Goal: Task Accomplishment & Management: Complete application form

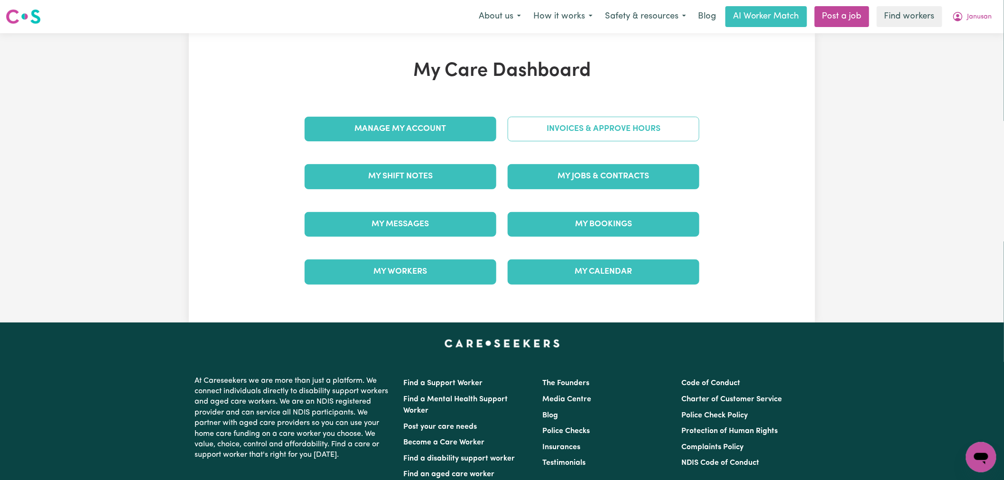
click at [614, 136] on link "Invoices & Approve Hours" at bounding box center [604, 129] width 192 height 25
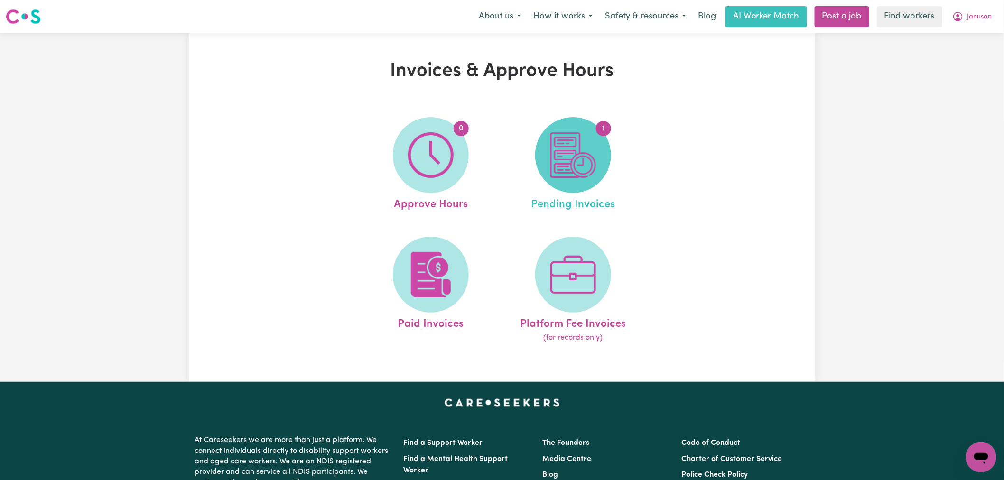
click at [590, 159] on img at bounding box center [573, 155] width 46 height 46
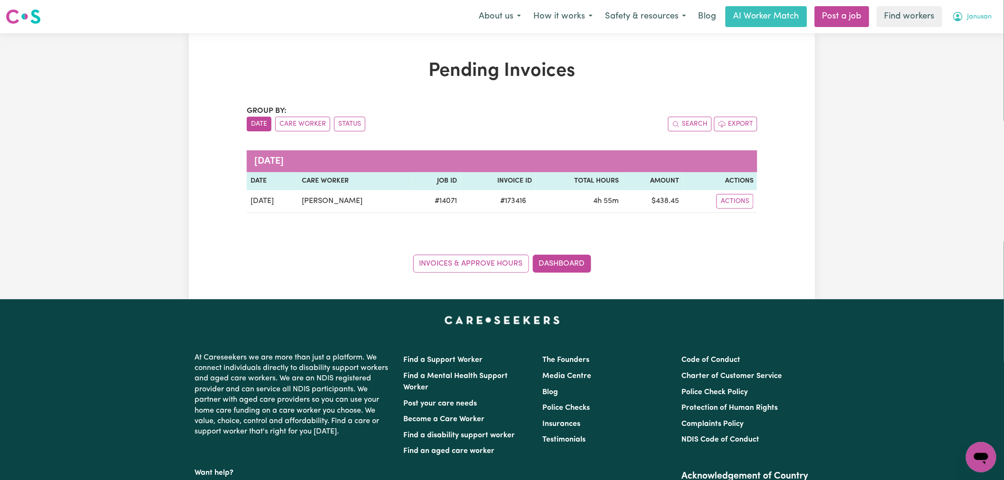
click at [985, 16] on span "Janusan" at bounding box center [979, 17] width 25 height 10
click at [990, 38] on link "My Dashboard" at bounding box center [960, 37] width 75 height 18
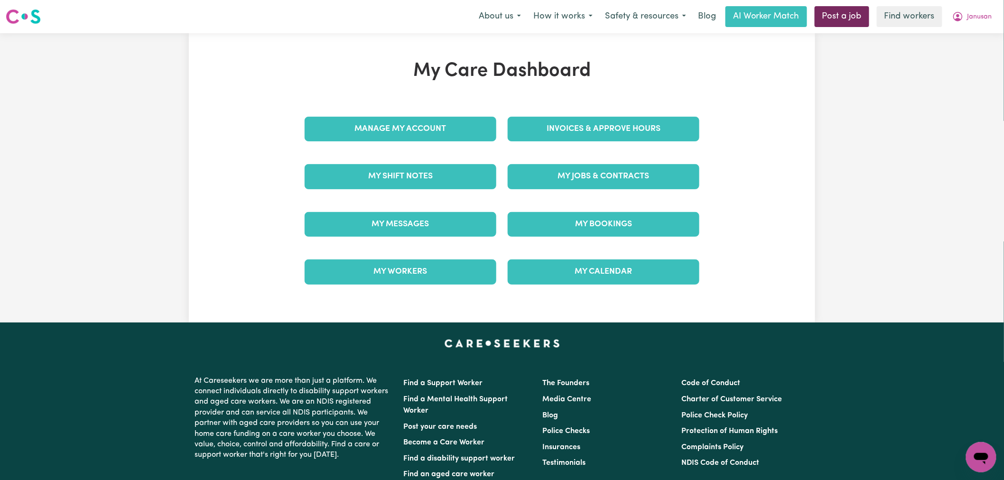
click at [827, 25] on link "Post a job" at bounding box center [842, 16] width 55 height 21
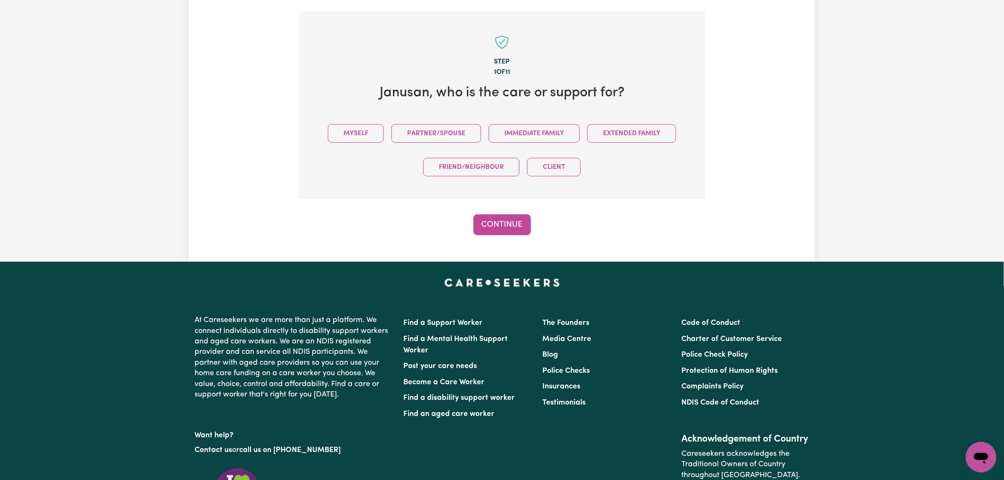
scroll to position [207, 0]
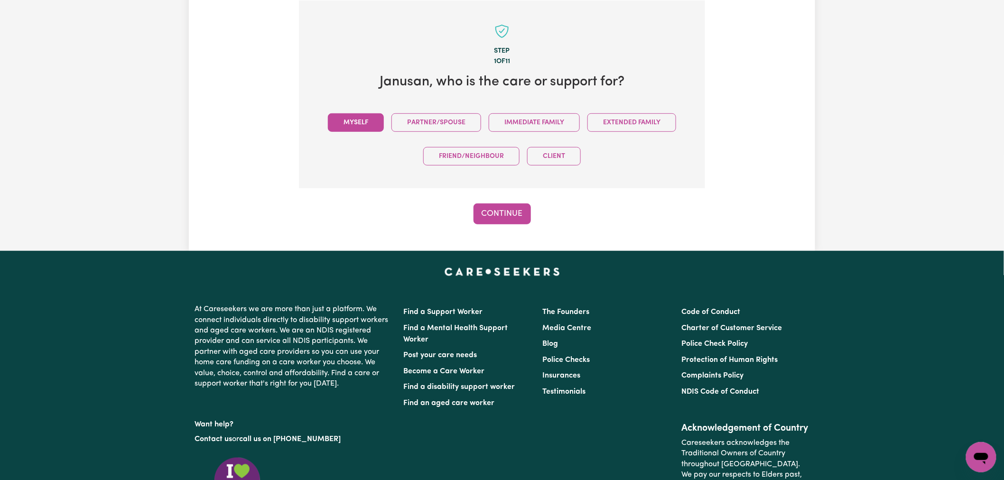
click at [338, 117] on button "Myself" at bounding box center [356, 122] width 56 height 19
click at [513, 219] on button "Continue" at bounding box center [501, 214] width 57 height 21
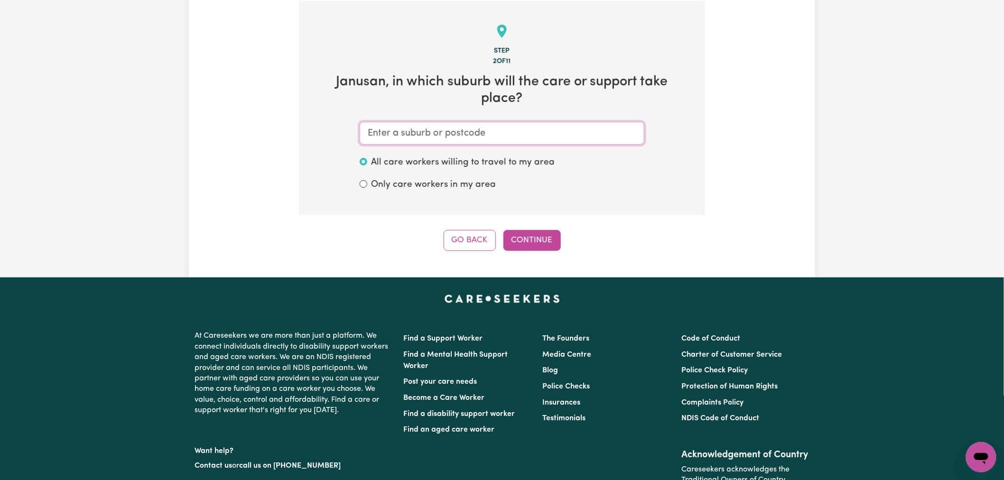
click at [456, 126] on input "text" at bounding box center [502, 133] width 285 height 23
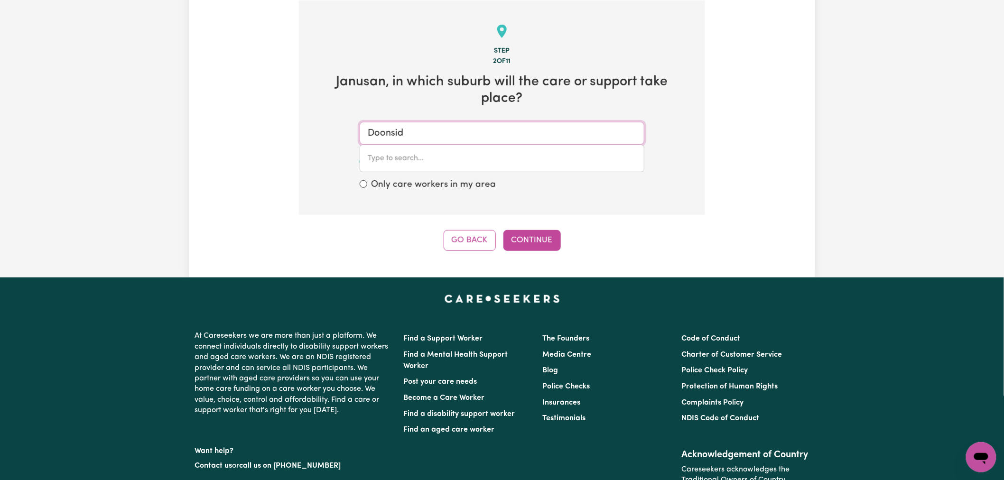
type input "Doonside"
type input "Doonside, [GEOGRAPHIC_DATA], 2767"
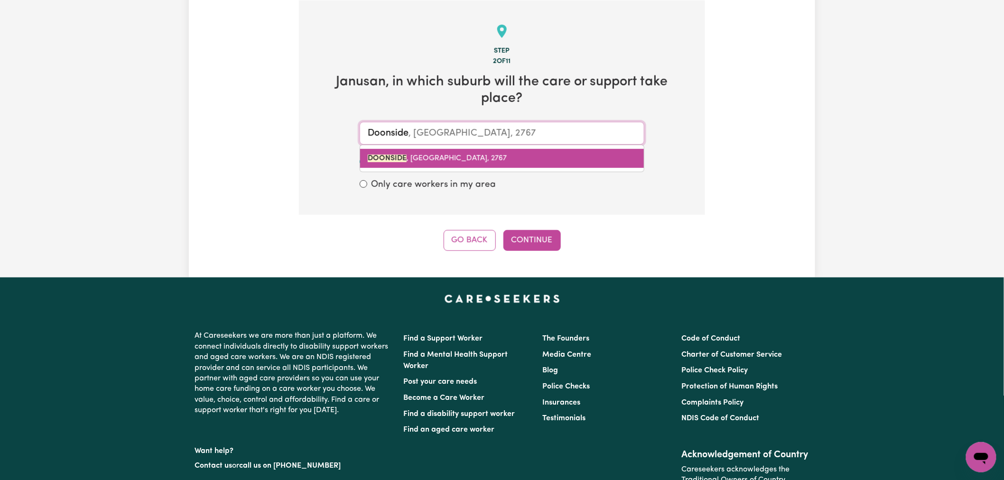
click at [465, 150] on link "DOONSIDE , [GEOGRAPHIC_DATA], 2767" at bounding box center [502, 158] width 284 height 19
type input "DOONSIDE, [GEOGRAPHIC_DATA], 2767"
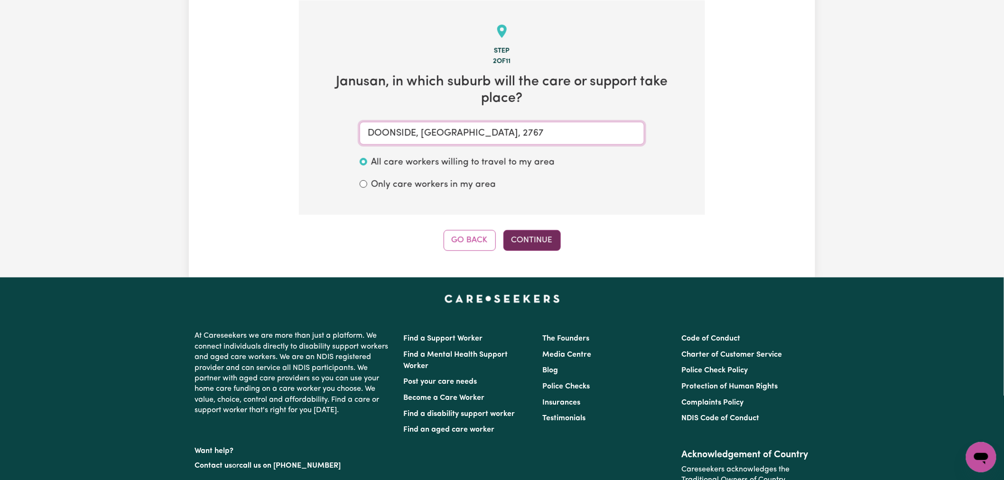
type input "DOONSIDE, [GEOGRAPHIC_DATA], 2767"
click at [536, 237] on button "Continue" at bounding box center [531, 240] width 57 height 21
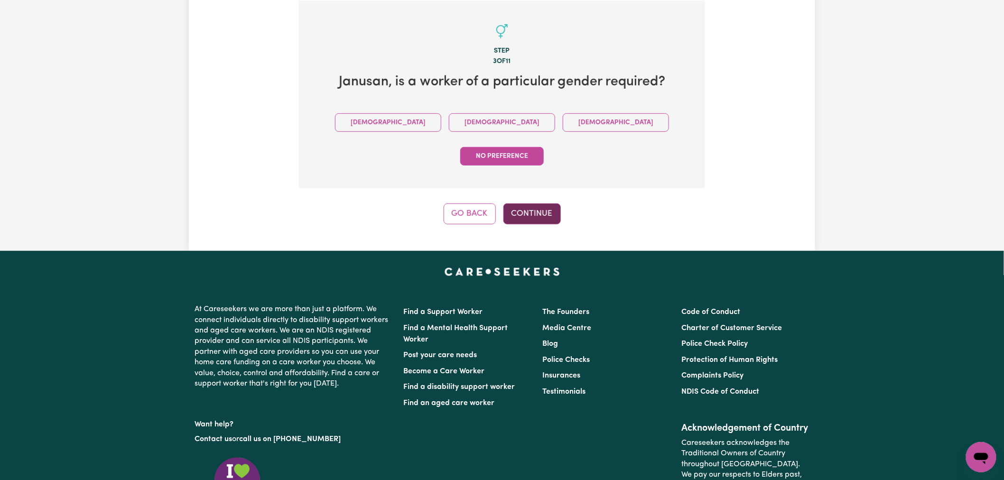
click at [551, 204] on button "Continue" at bounding box center [531, 214] width 57 height 21
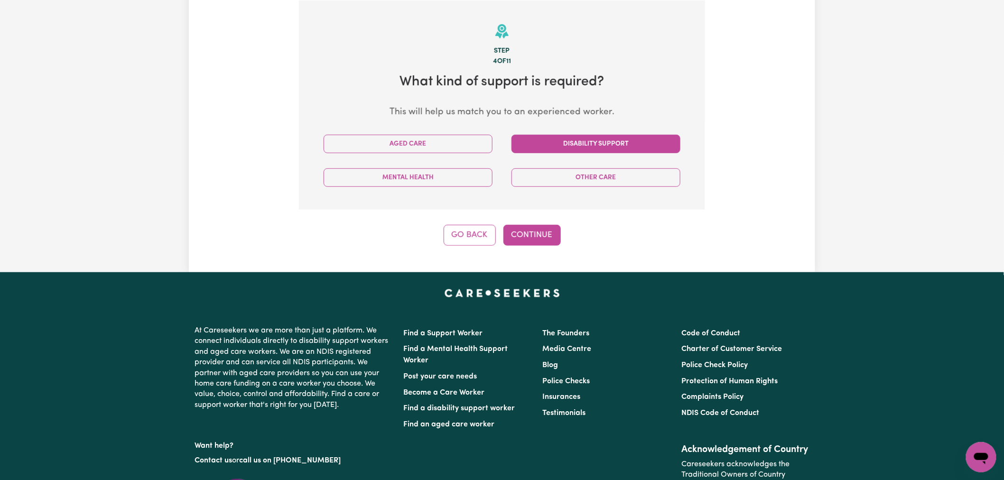
click at [610, 151] on button "Disability Support" at bounding box center [595, 144] width 169 height 19
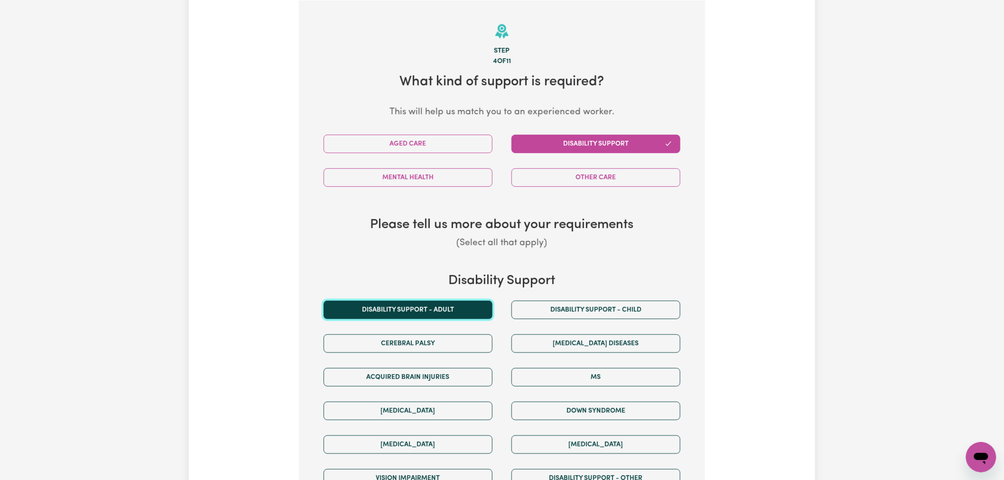
click at [454, 311] on button "Disability support - Adult" at bounding box center [408, 310] width 169 height 19
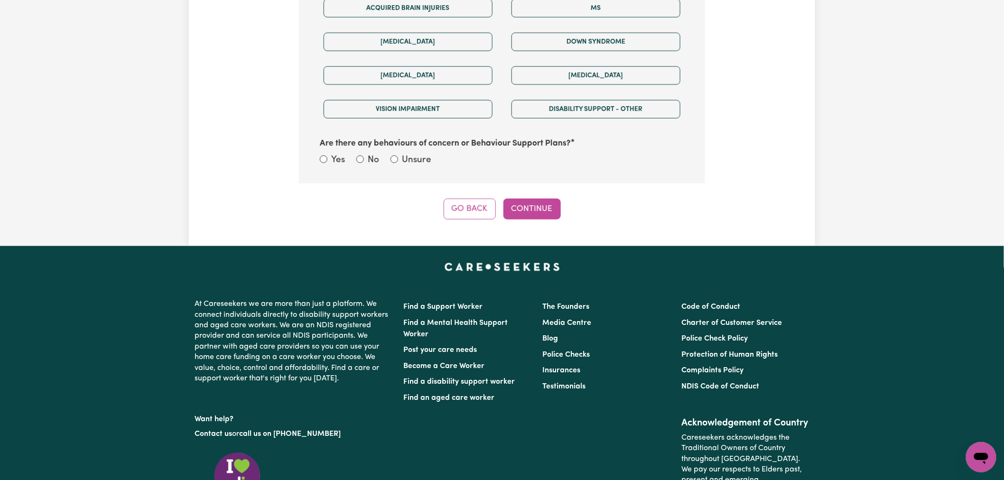
click at [365, 158] on div "No" at bounding box center [367, 161] width 23 height 14
click at [361, 160] on input "No" at bounding box center [360, 160] width 8 height 8
radio input "true"
click at [525, 206] on button "Continue" at bounding box center [531, 209] width 57 height 21
select select "NDIS_FUNDING_SELF_MANAGED"
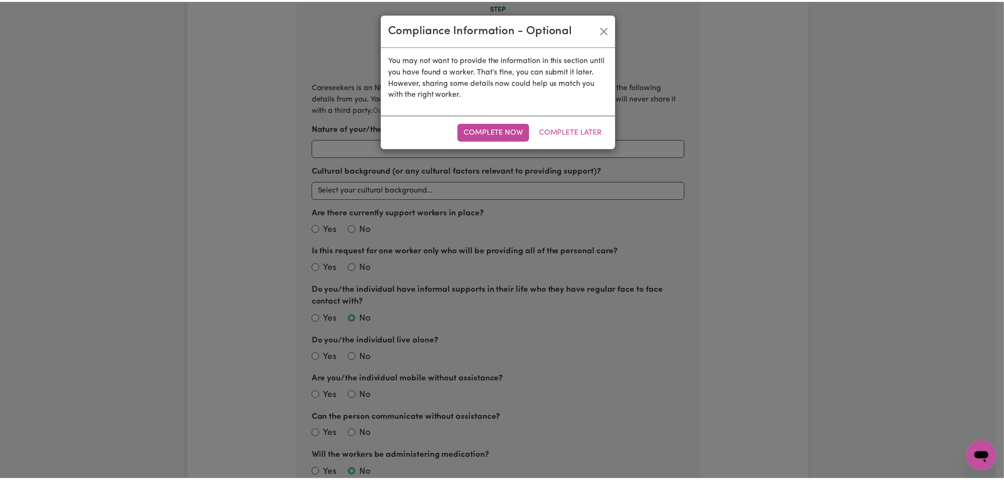
scroll to position [207, 0]
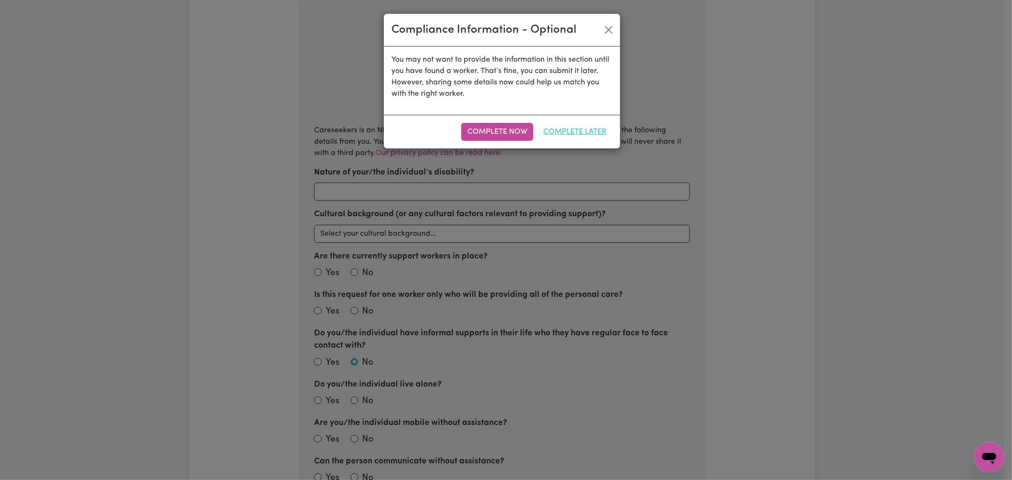
click at [575, 132] on button "Complete Later" at bounding box center [574, 132] width 75 height 18
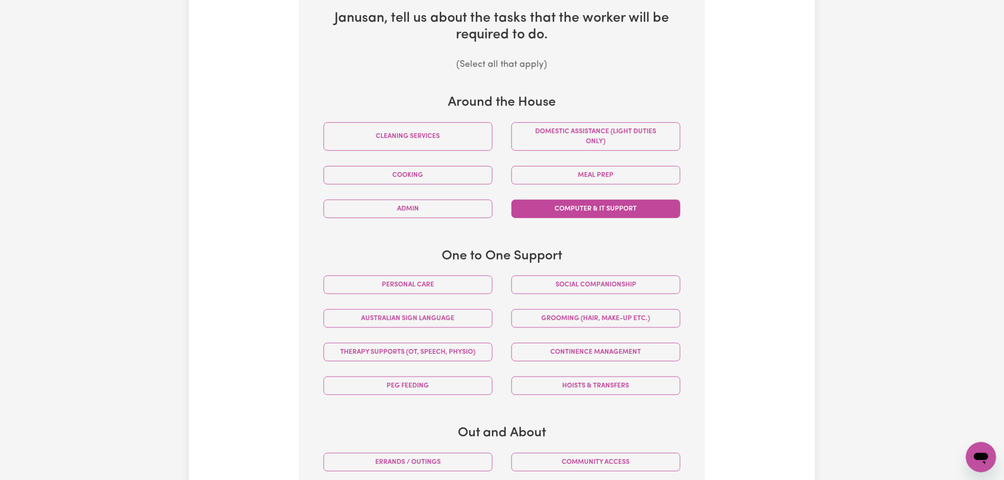
scroll to position [418, 0]
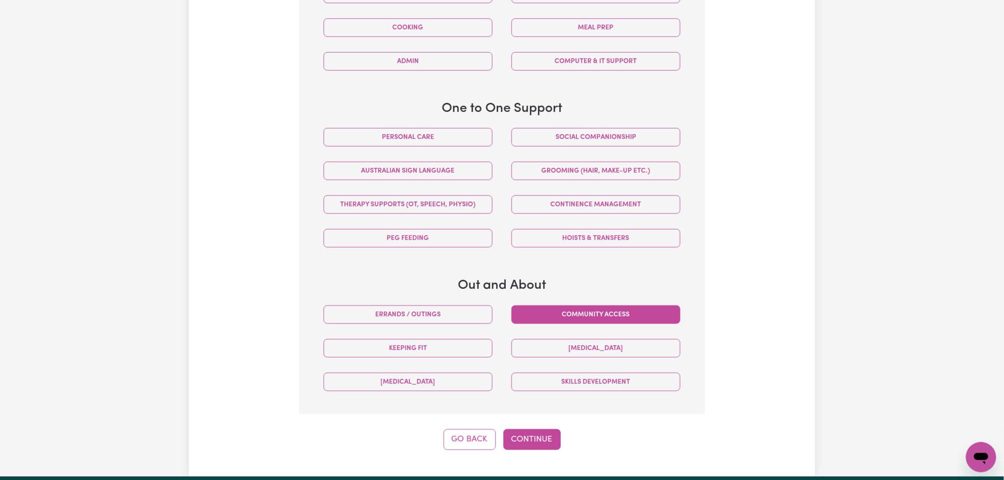
click at [613, 310] on button "Community access" at bounding box center [595, 315] width 169 height 19
click at [418, 316] on button "Errands / Outings" at bounding box center [408, 315] width 169 height 19
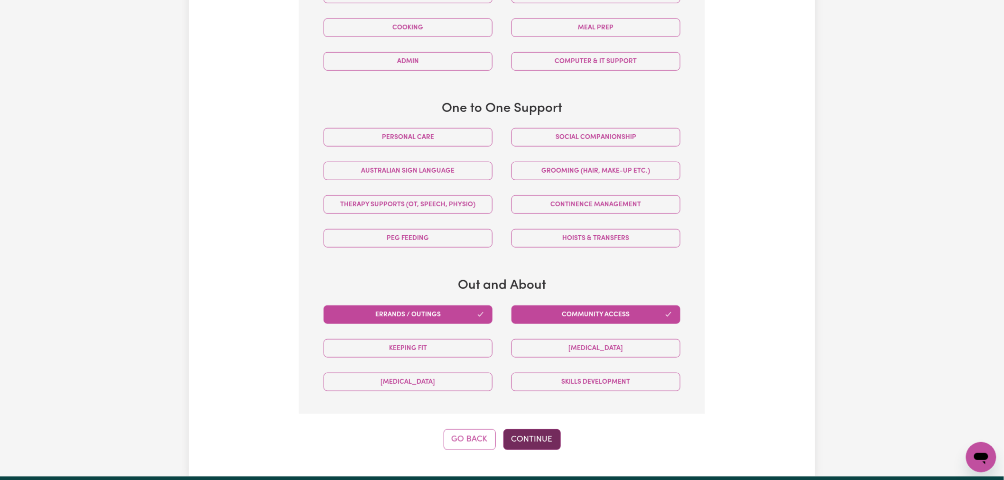
click at [530, 441] on button "Continue" at bounding box center [531, 439] width 57 height 21
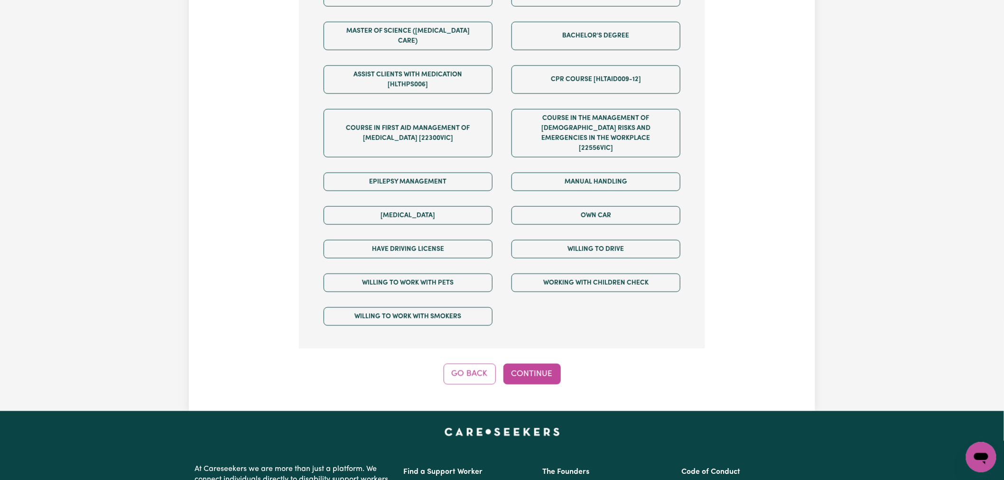
click at [539, 364] on button "Continue" at bounding box center [531, 374] width 57 height 21
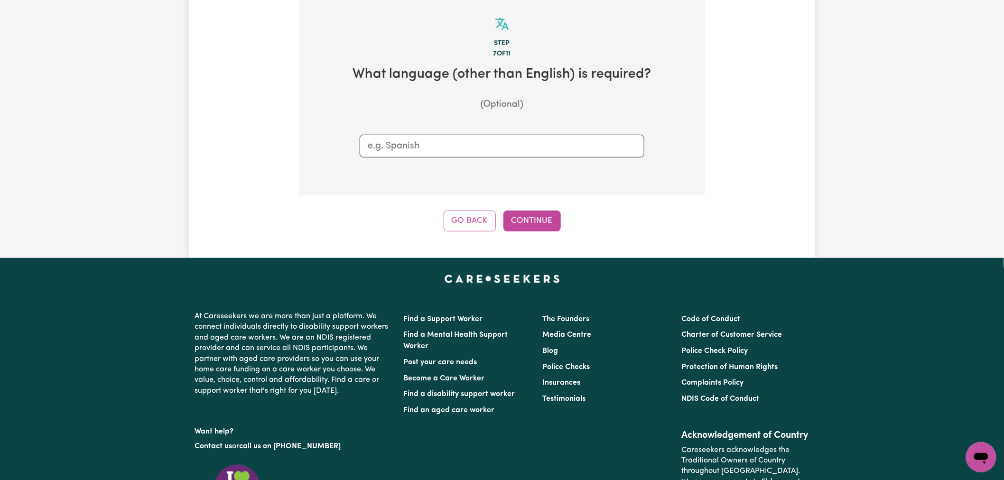
scroll to position [207, 0]
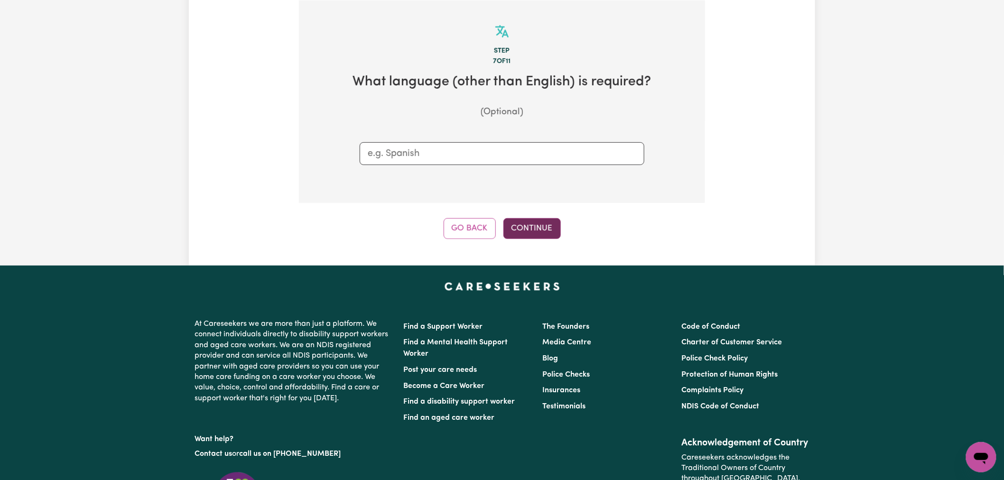
click at [537, 235] on button "Continue" at bounding box center [531, 228] width 57 height 21
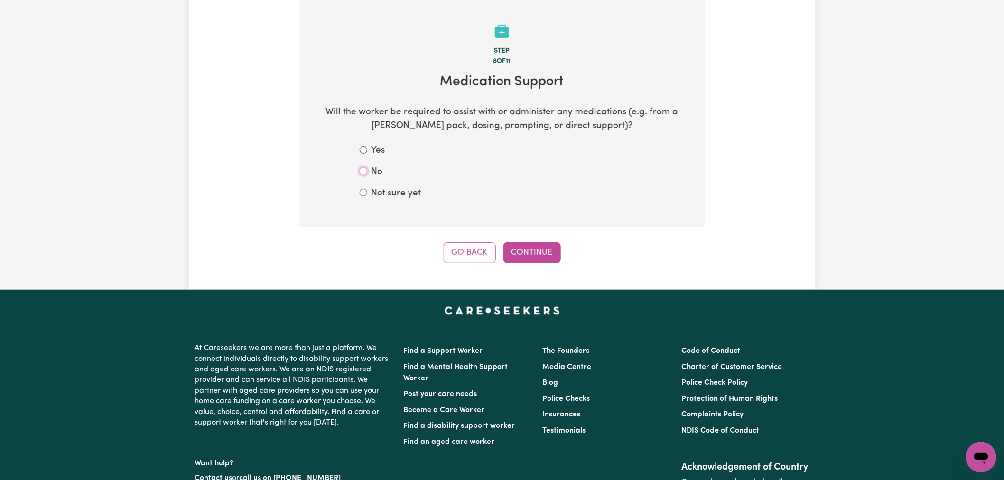
click at [365, 171] on input "No" at bounding box center [364, 171] width 8 height 8
radio input "true"
click at [532, 242] on button "Continue" at bounding box center [531, 252] width 57 height 21
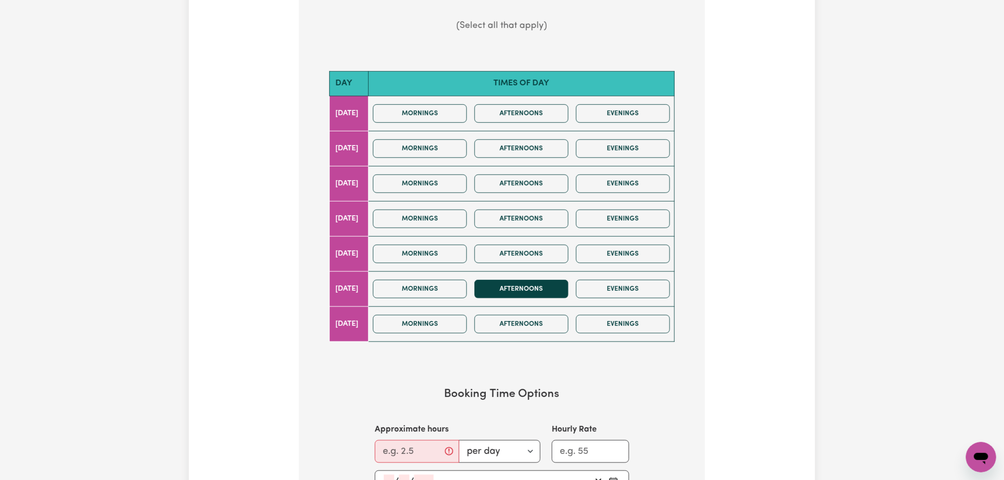
scroll to position [316, 0]
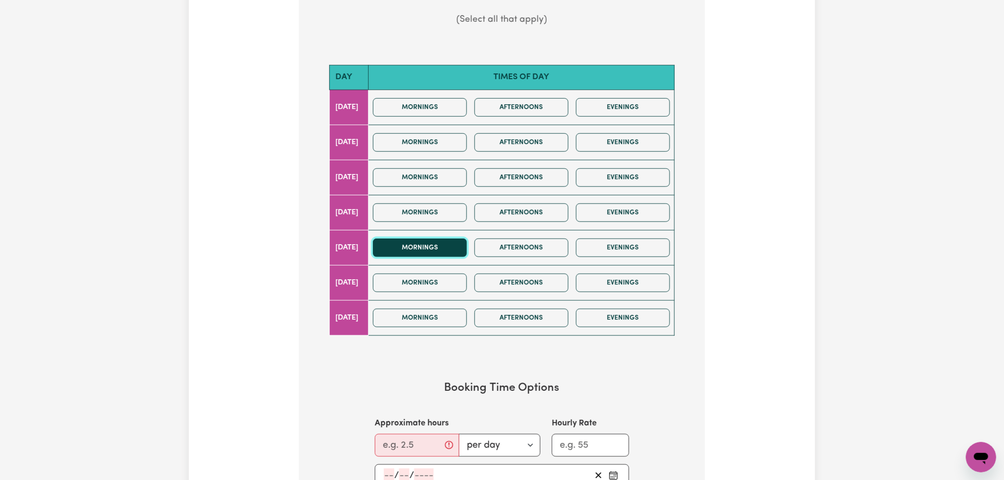
click at [451, 248] on button "Mornings" at bounding box center [420, 248] width 94 height 19
click at [534, 241] on button "Afternoons" at bounding box center [521, 248] width 94 height 19
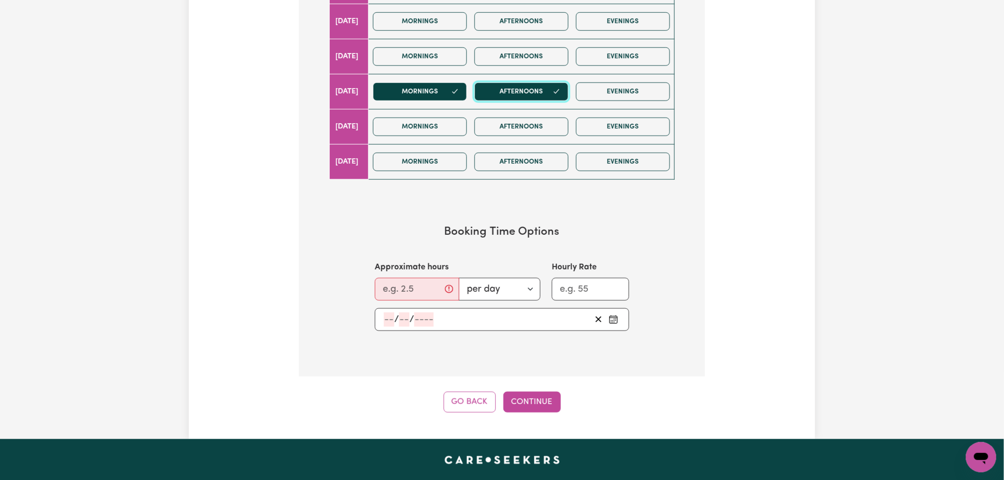
scroll to position [474, 0]
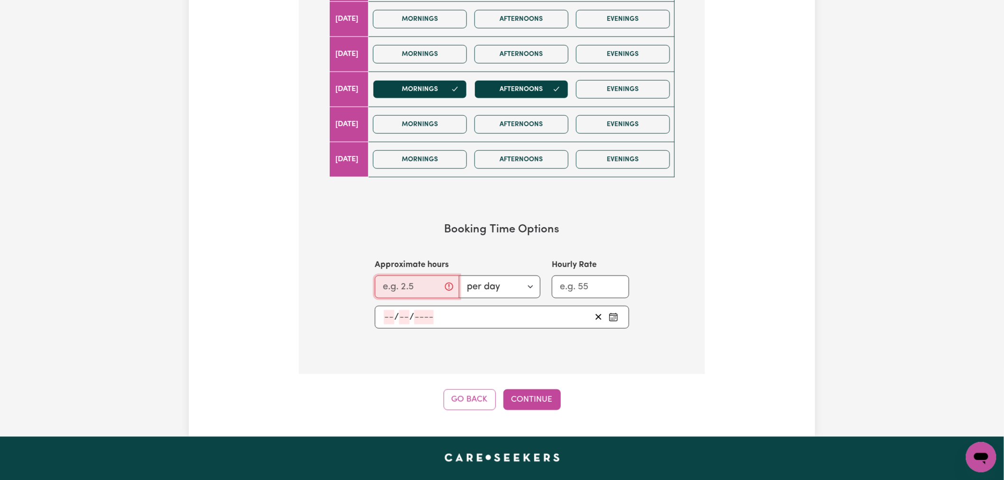
click at [423, 281] on input "Approximate hours" at bounding box center [417, 287] width 84 height 23
type input "4"
click at [538, 404] on button "Continue" at bounding box center [531, 400] width 57 height 21
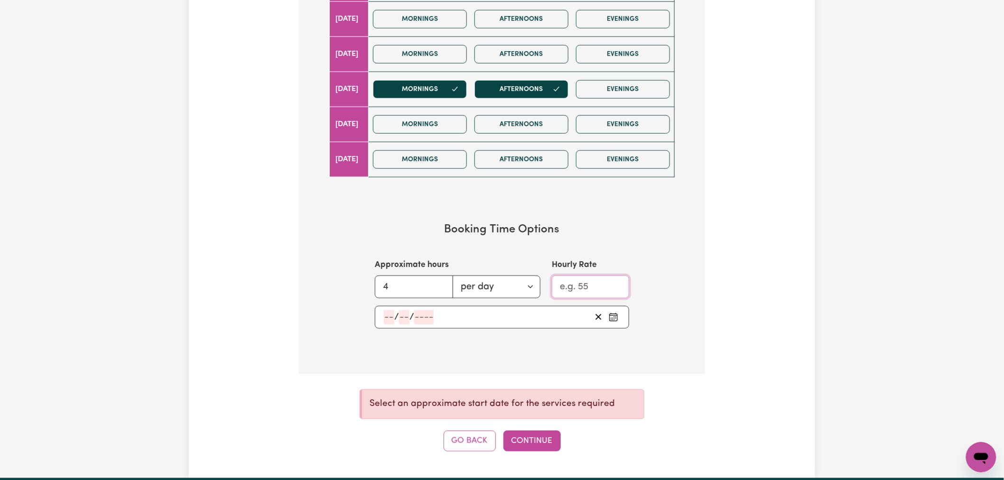
click at [588, 292] on input "Hourly Rate" at bounding box center [590, 287] width 77 height 23
type input "5"
type input "60"
click at [521, 439] on button "Continue" at bounding box center [531, 441] width 57 height 21
click at [620, 322] on button "Pick an approximate start date" at bounding box center [613, 317] width 15 height 14
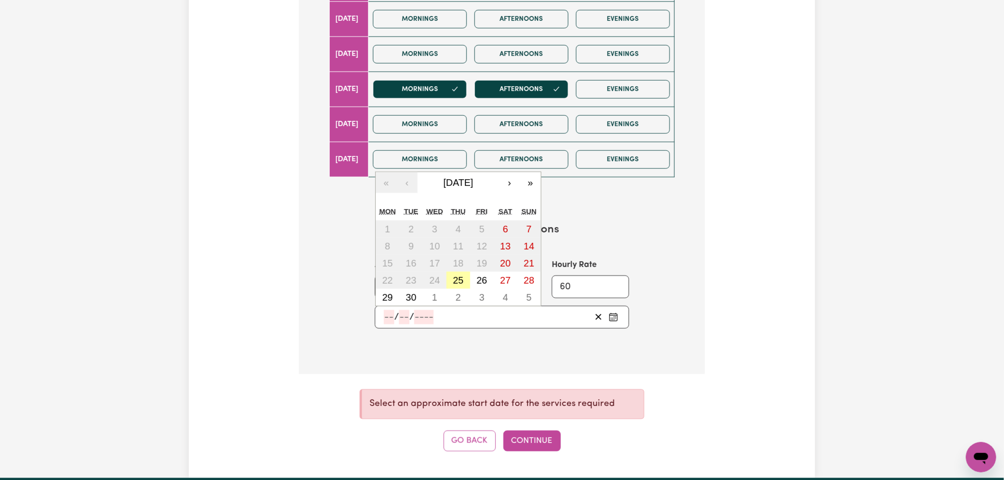
click at [458, 285] on abbr "25" at bounding box center [458, 280] width 10 height 10
type input "[DATE]"
type input "25"
type input "9"
type input "2025"
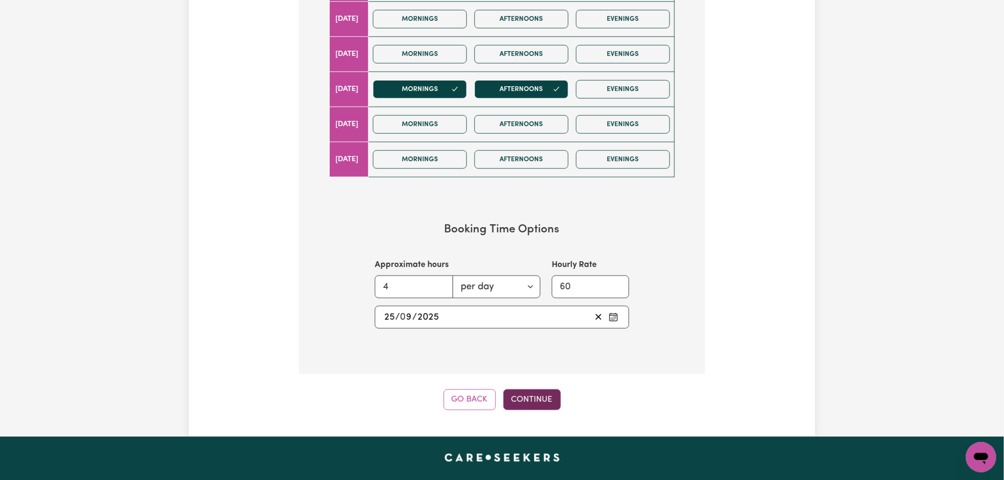
click at [539, 400] on button "Continue" at bounding box center [531, 400] width 57 height 21
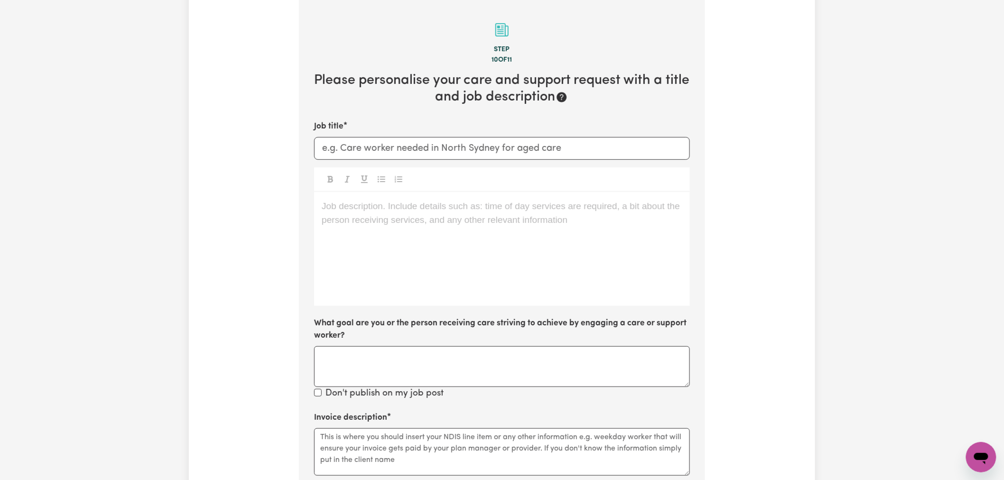
scroll to position [207, 0]
click at [380, 157] on input "Job title" at bounding box center [502, 150] width 376 height 23
click at [520, 153] on input "Urgent Community Access Needed 26/" at bounding box center [502, 150] width 376 height 23
type input "Urgent Community Access Needed 26/9"
click at [534, 253] on div "Job description. Include details such as: time of day services are required, a …" at bounding box center [502, 251] width 376 height 114
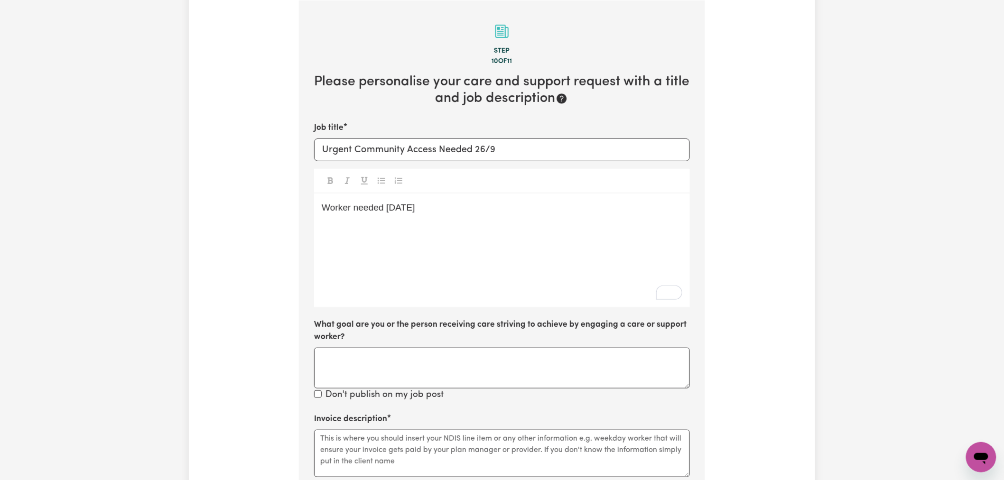
click at [448, 212] on p "Worker needed [DATE]" at bounding box center [502, 208] width 361 height 14
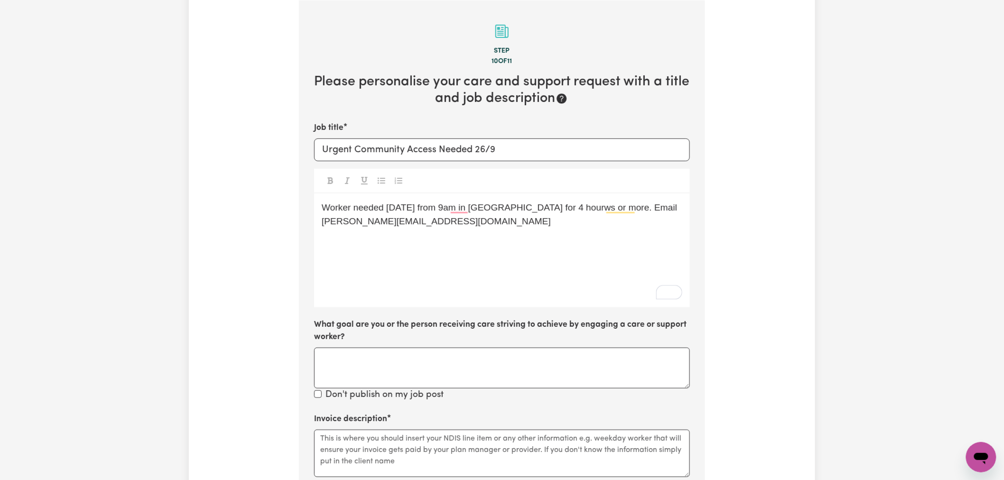
click at [603, 206] on span "Worker needed [DATE] from 9am in [GEOGRAPHIC_DATA] for 4 hourws or more. Email …" at bounding box center [501, 215] width 358 height 24
click at [608, 206] on span "Worker needed [DATE] from 9am in [GEOGRAPHIC_DATA] for 4 hourws or more. Email …" at bounding box center [501, 215] width 358 height 24
click at [489, 238] on div "Worker needed [DATE] from 9am in [GEOGRAPHIC_DATA] for 4 hourws or more- commun…" at bounding box center [502, 251] width 376 height 114
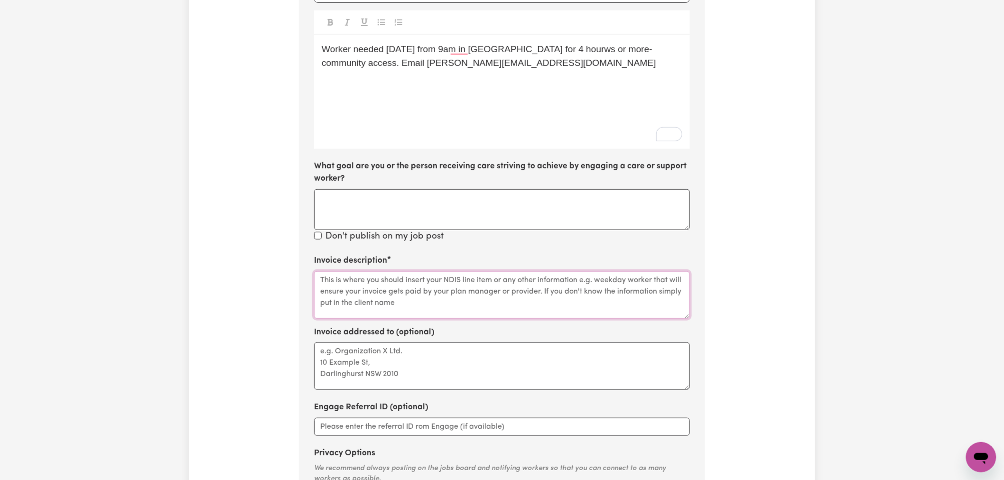
click at [389, 290] on textarea "Invoice description" at bounding box center [502, 294] width 376 height 47
paste textarea "04_104_0125_6_1"
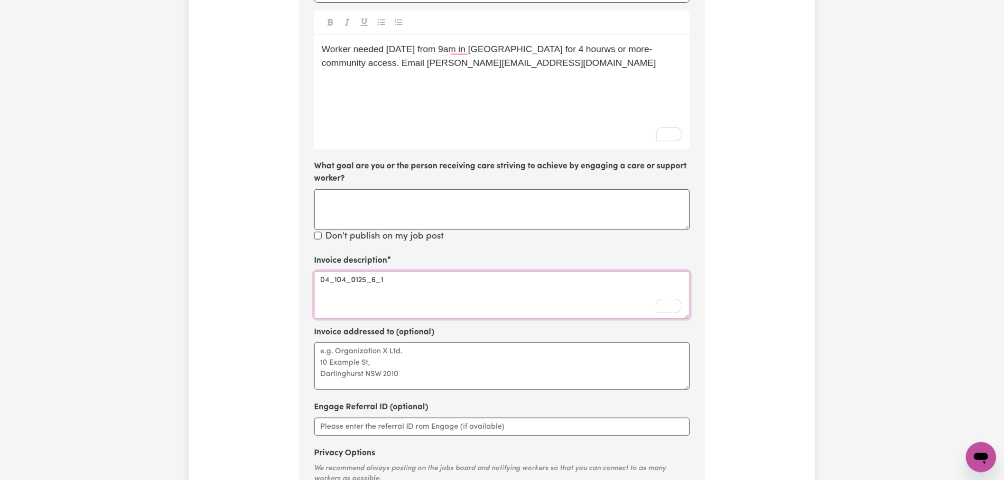
scroll to position [49, 0]
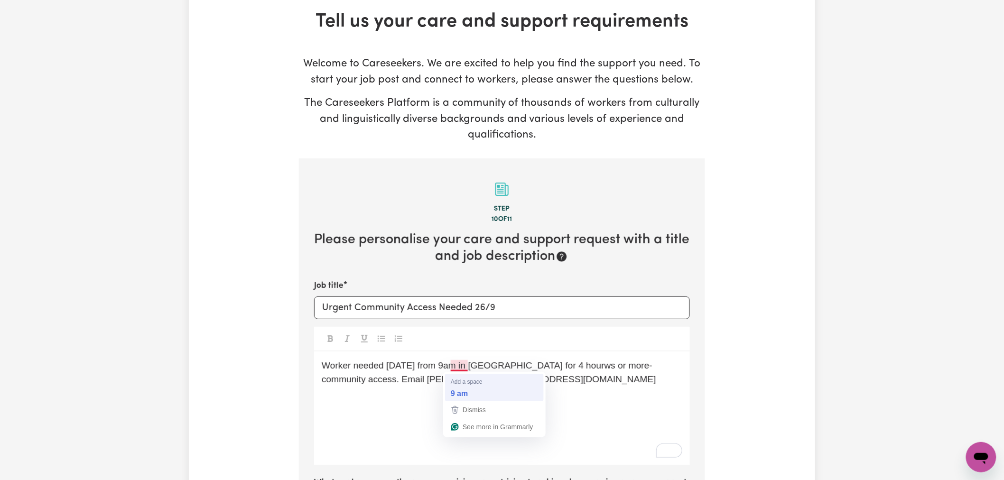
type textarea "04_104_0125_6_1"
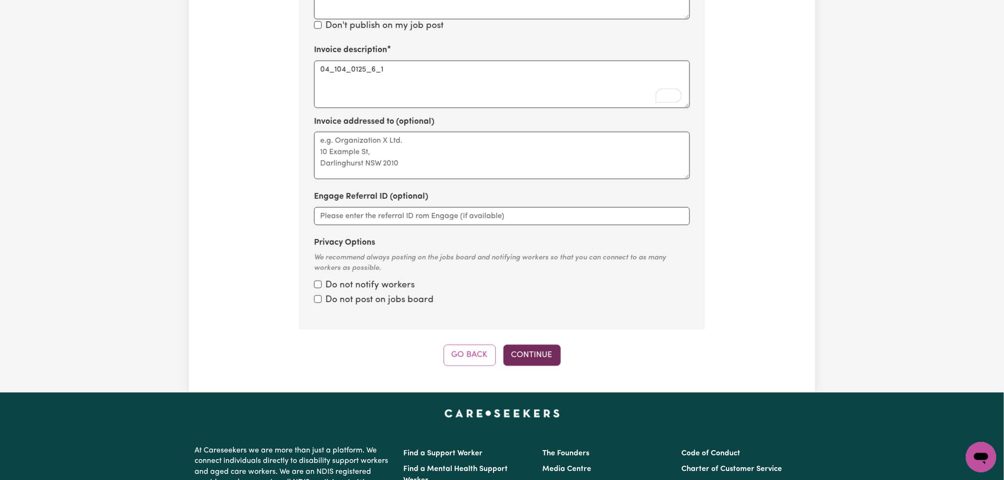
click at [560, 362] on button "Continue" at bounding box center [531, 355] width 57 height 21
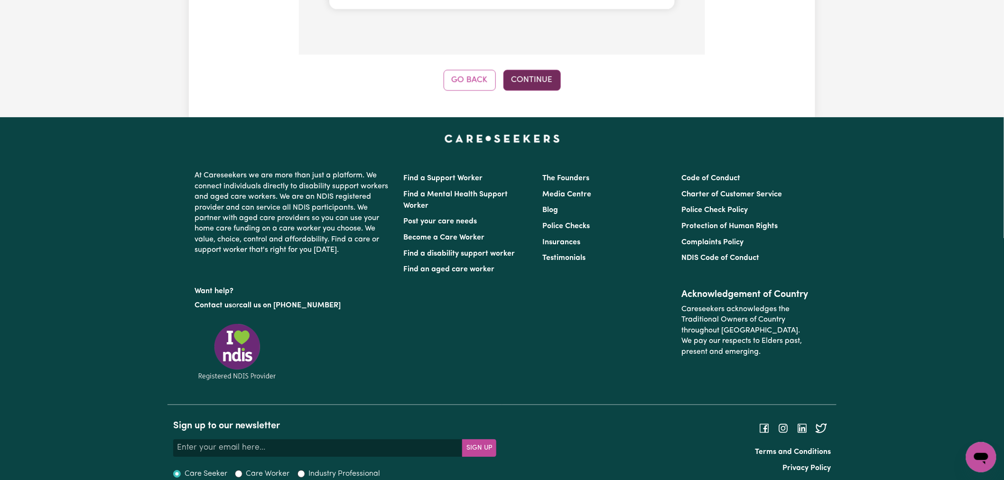
click at [546, 70] on button "Continue" at bounding box center [531, 80] width 57 height 21
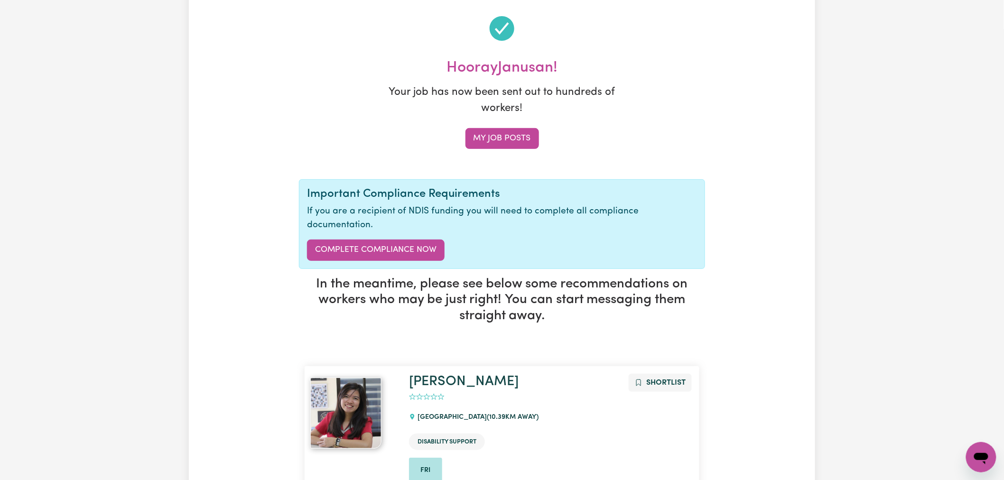
scroll to position [211, 0]
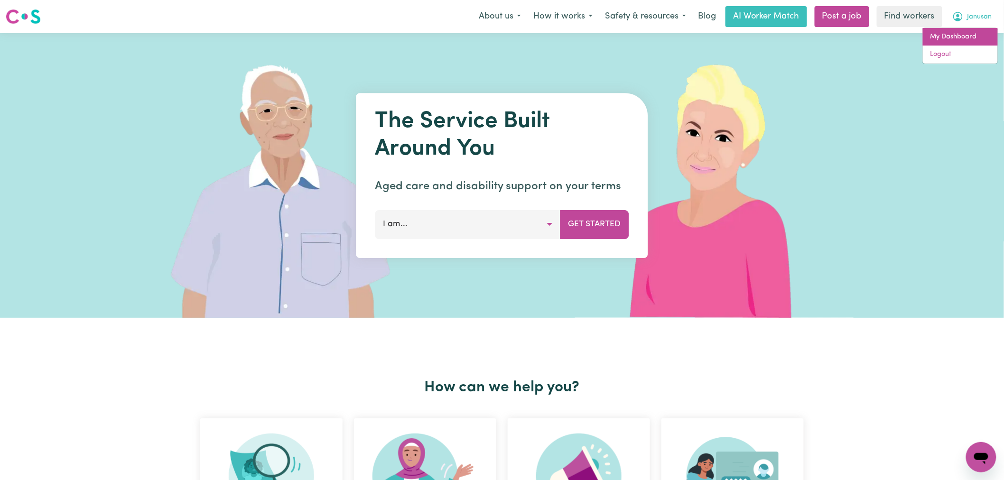
click at [968, 39] on link "My Dashboard" at bounding box center [960, 37] width 75 height 18
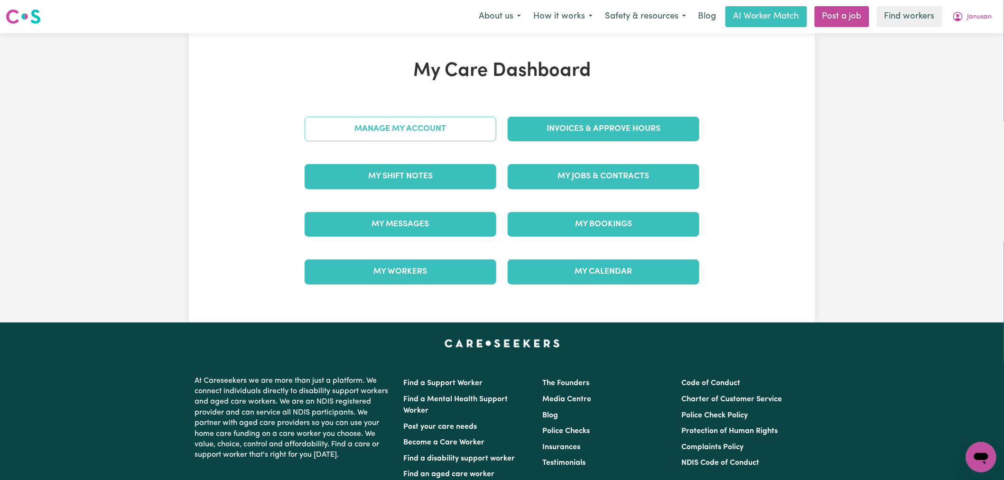
click at [373, 135] on link "Manage My Account" at bounding box center [401, 129] width 192 height 25
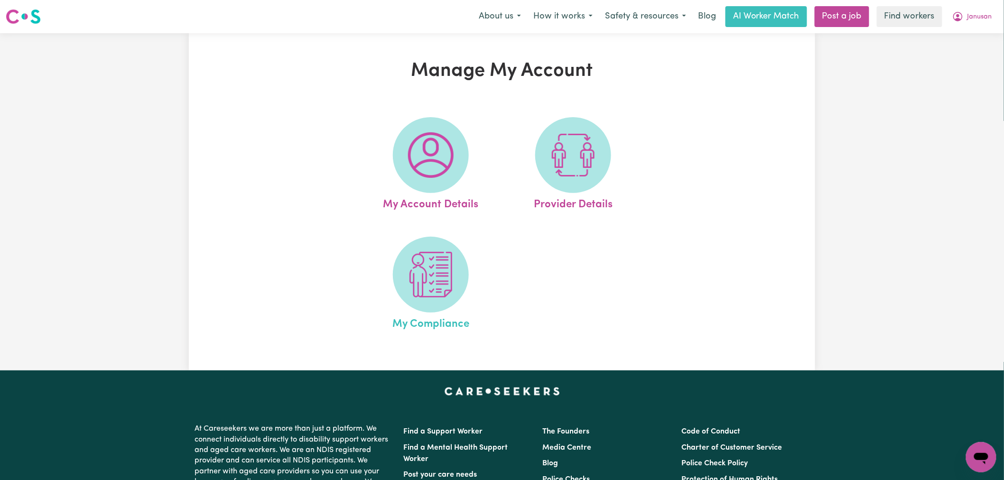
click at [471, 256] on link "My Compliance" at bounding box center [430, 285] width 137 height 96
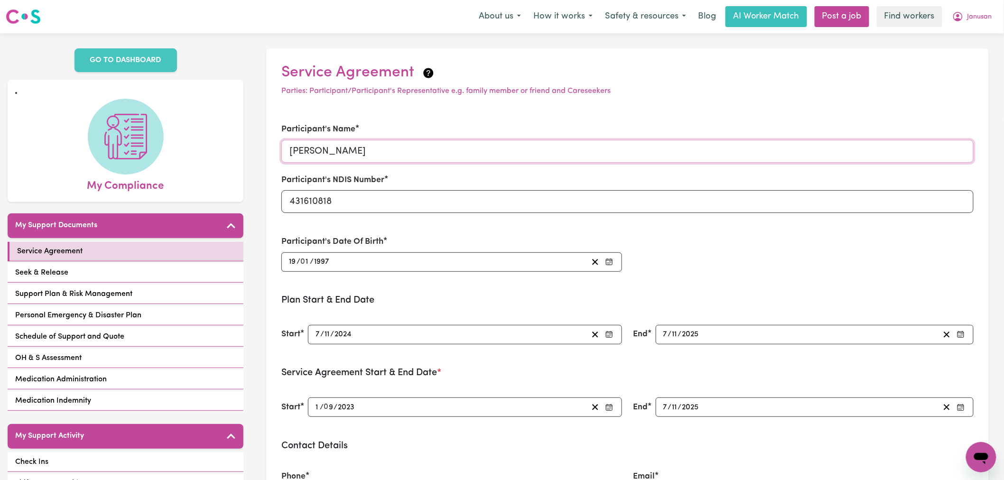
drag, startPoint x: 390, startPoint y: 146, endPoint x: 288, endPoint y: 157, distance: 102.1
click at [288, 157] on input "Janusan Baltazar" at bounding box center [627, 151] width 692 height 23
click at [968, 18] on span "Janusan" at bounding box center [979, 17] width 25 height 10
click at [969, 51] on link "Logout" at bounding box center [960, 55] width 75 height 18
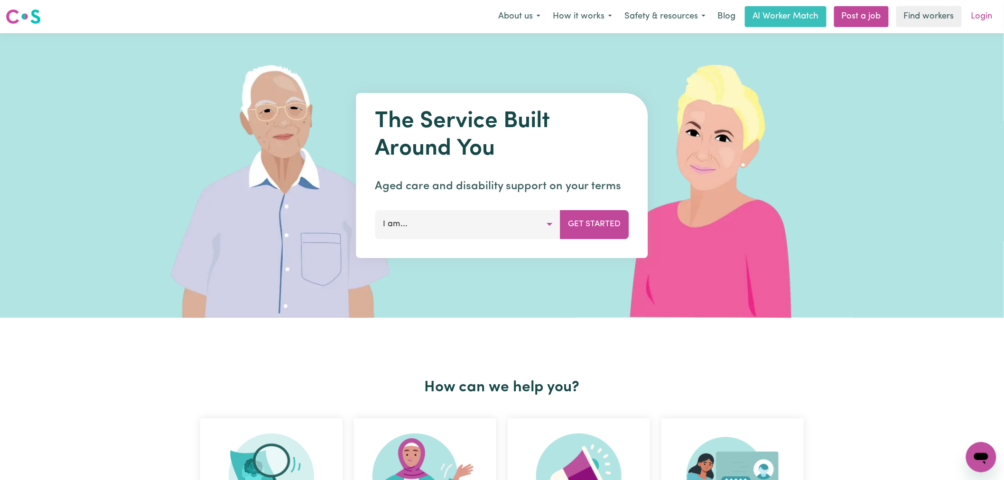
click at [973, 19] on link "Login" at bounding box center [981, 16] width 33 height 21
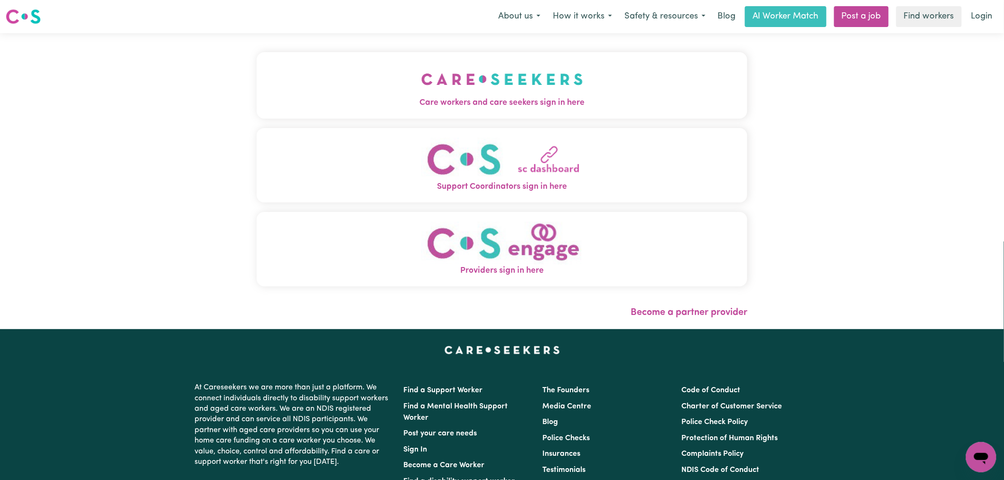
click at [257, 103] on span "Care workers and care seekers sign in here" at bounding box center [502, 103] width 491 height 12
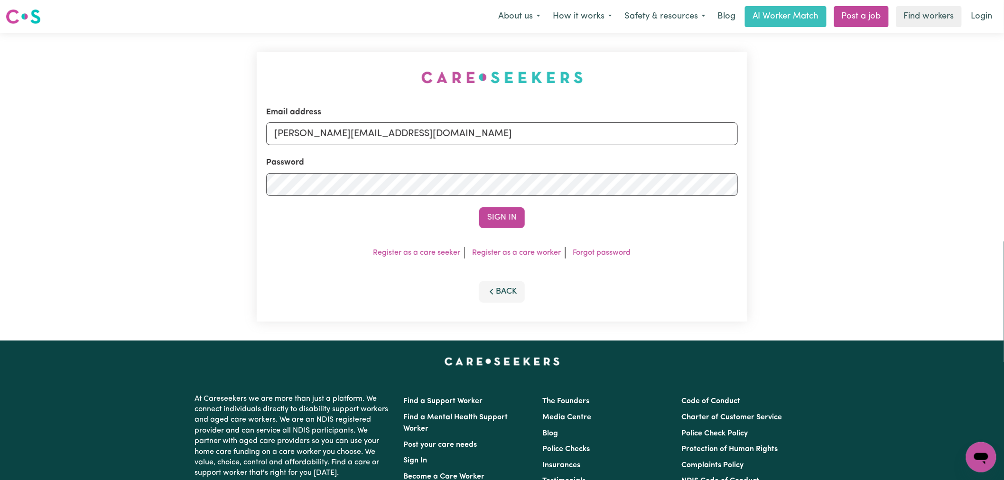
click at [427, 149] on form "Email address lindsay@careseekers.com.au Password Sign In" at bounding box center [502, 167] width 472 height 122
click at [430, 133] on input "lindsay@careseekers.com.au" at bounding box center [502, 133] width 472 height 23
drag, startPoint x: 508, startPoint y: 139, endPoint x: 319, endPoint y: 139, distance: 188.8
click at [319, 139] on input "superuserBenjaminJaenschEmpowrd@careseekers.com.au" at bounding box center [502, 133] width 472 height 23
type input "superuser~BenjaminJaenschEmpowrd@careseekers.com.au"
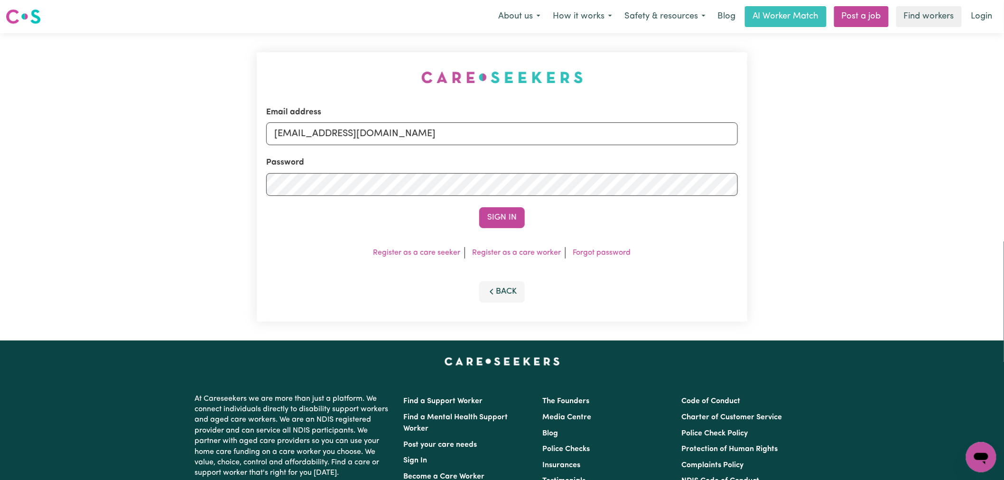
click at [479, 207] on button "Sign In" at bounding box center [502, 217] width 46 height 21
